Goal: Submit feedback/report problem

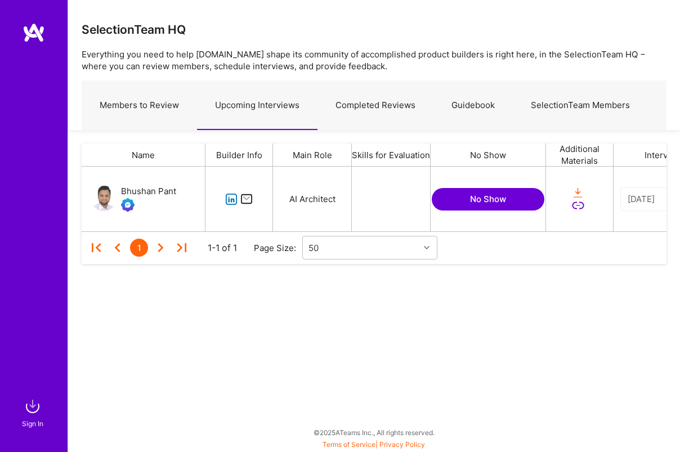
scroll to position [65, 585]
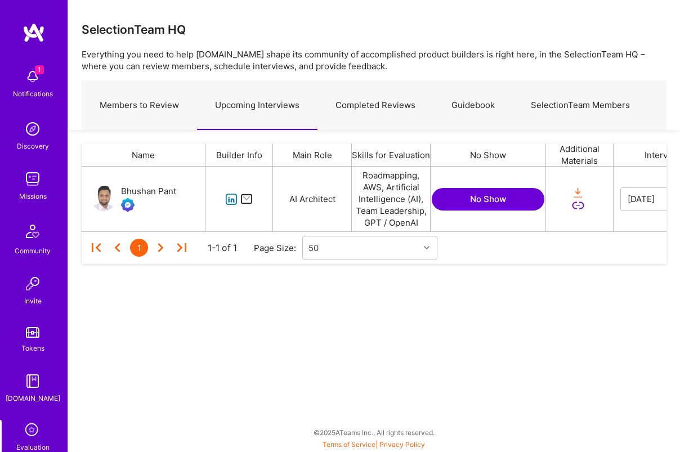
click at [230, 200] on icon "grid" at bounding box center [231, 199] width 13 height 13
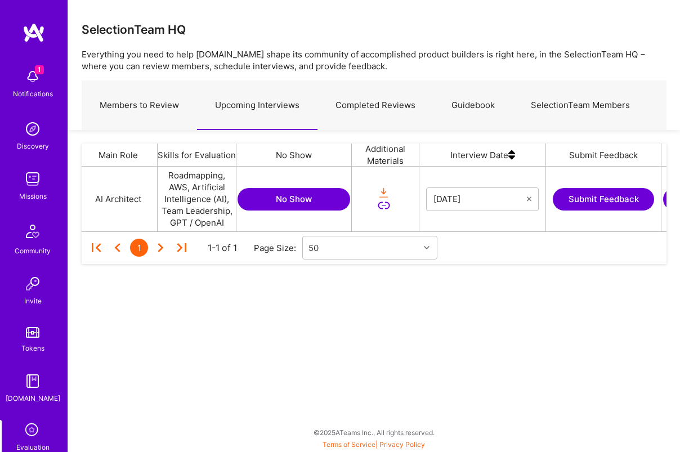
scroll to position [0, 276]
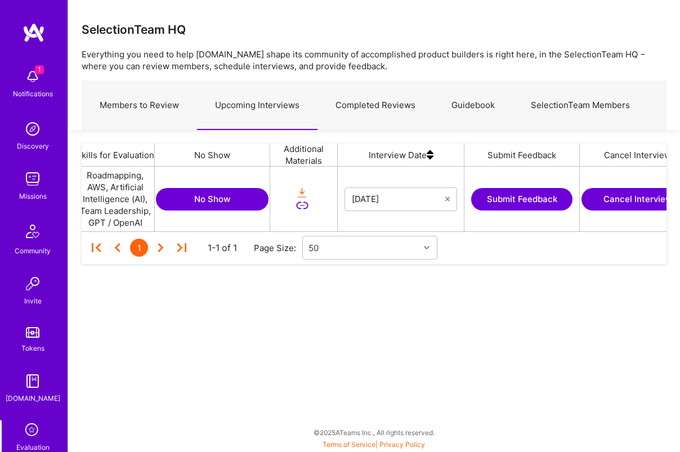
click at [531, 196] on button "Submit Feedback" at bounding box center [521, 199] width 101 height 23
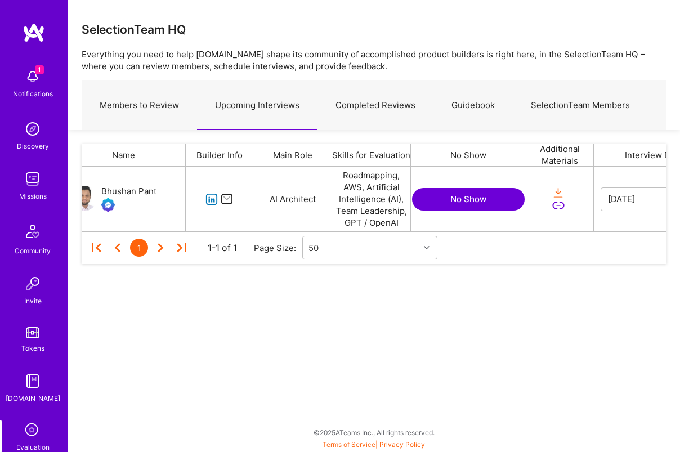
scroll to position [0, 0]
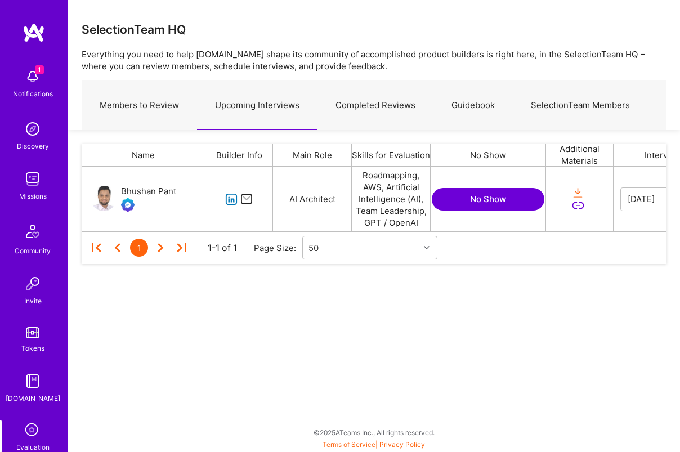
click at [475, 208] on button "No Show" at bounding box center [488, 199] width 113 height 23
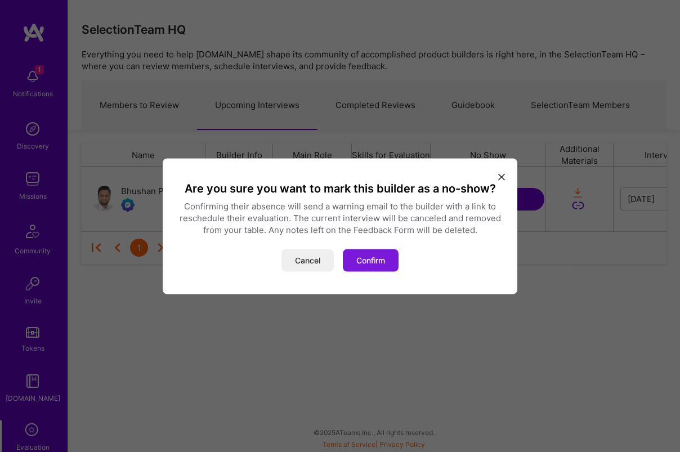
click at [370, 260] on button "Confirm" at bounding box center [371, 260] width 56 height 23
